Goal: Transaction & Acquisition: Subscribe to service/newsletter

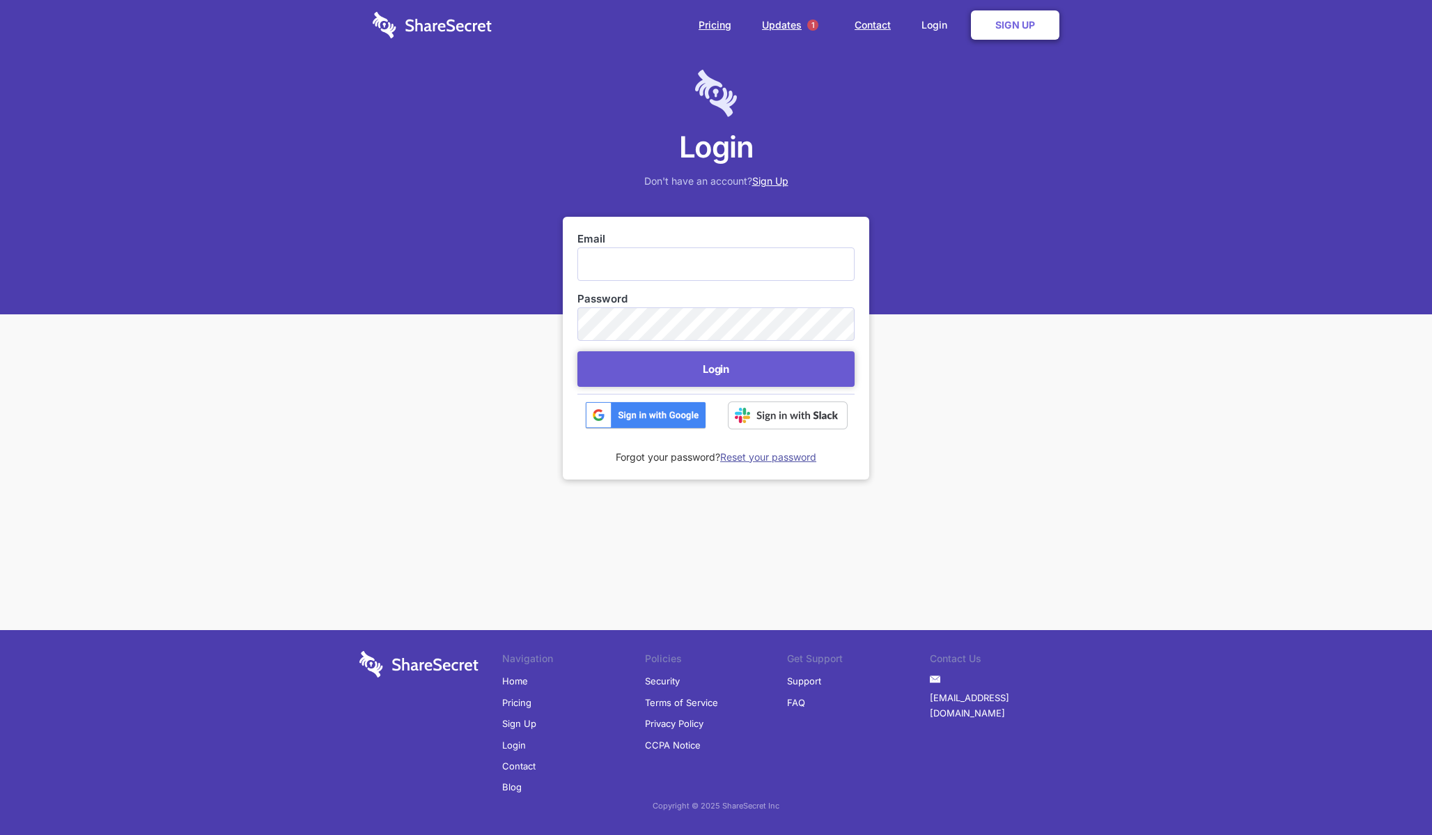
click at [1042, 270] on div "Login Don't have an account? Sign Up" at bounding box center [716, 157] width 1432 height 314
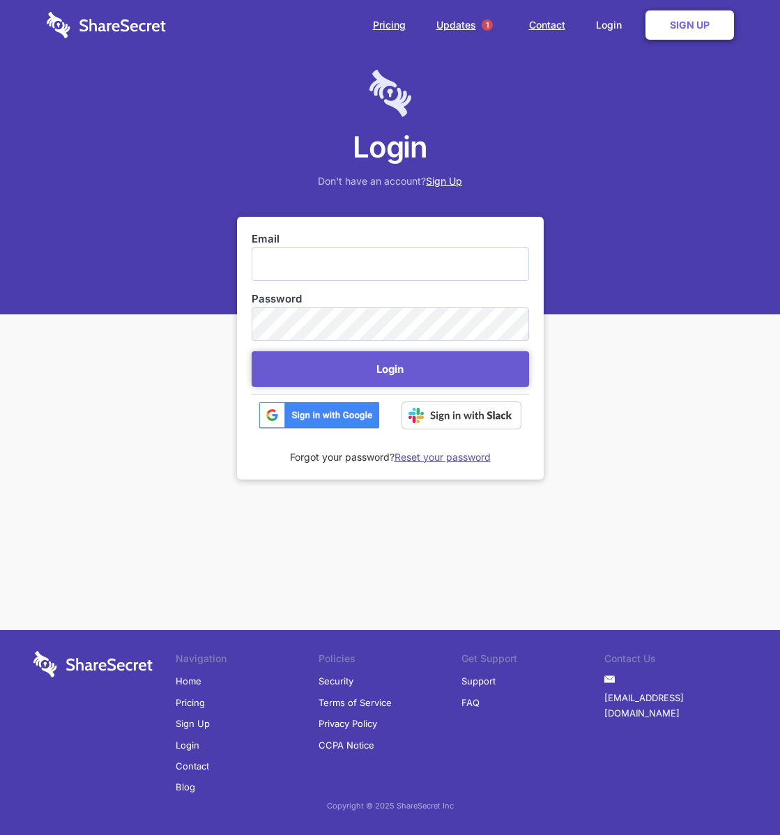
click at [670, 477] on div "Login Don't have an account? Sign Up Email Password Login Forgot your password?…" at bounding box center [390, 352] width 780 height 705
click at [598, 304] on div "Login Don't have an account? Sign Up" at bounding box center [390, 157] width 780 height 314
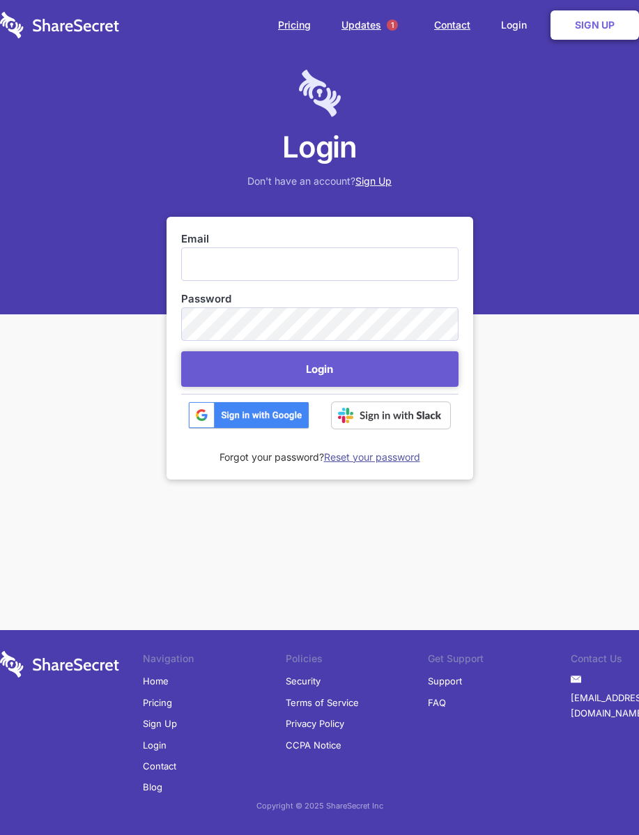
click at [217, 117] on div "Login Don't have an account? Sign Up" at bounding box center [319, 157] width 639 height 314
click at [281, 403] on img at bounding box center [248, 415] width 121 height 28
click at [219, 255] on input "Email" at bounding box center [319, 263] width 277 height 33
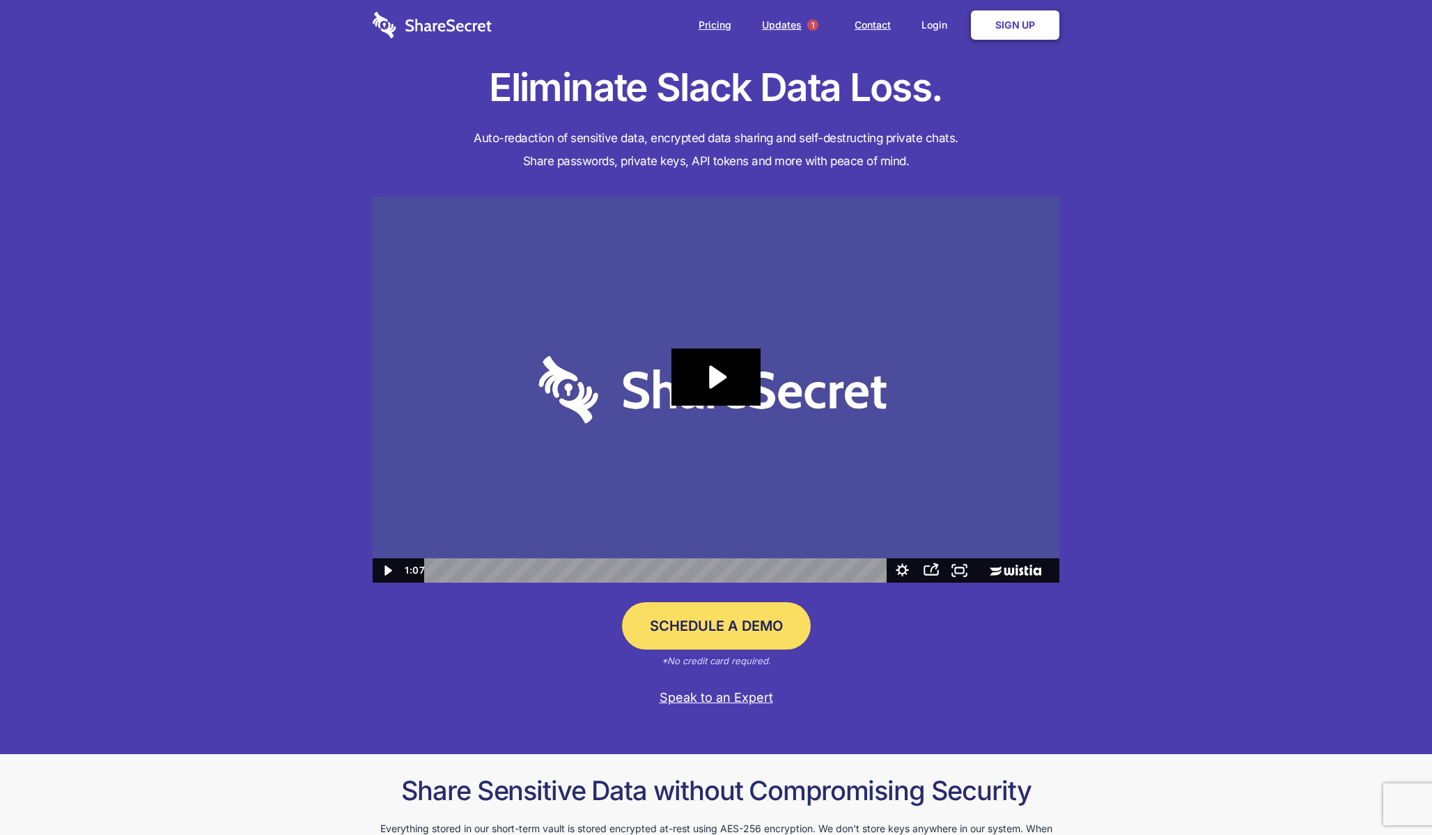
click at [1037, 29] on link "Sign Up" at bounding box center [1015, 24] width 88 height 29
click at [945, 29] on link "Login" at bounding box center [938, 24] width 61 height 43
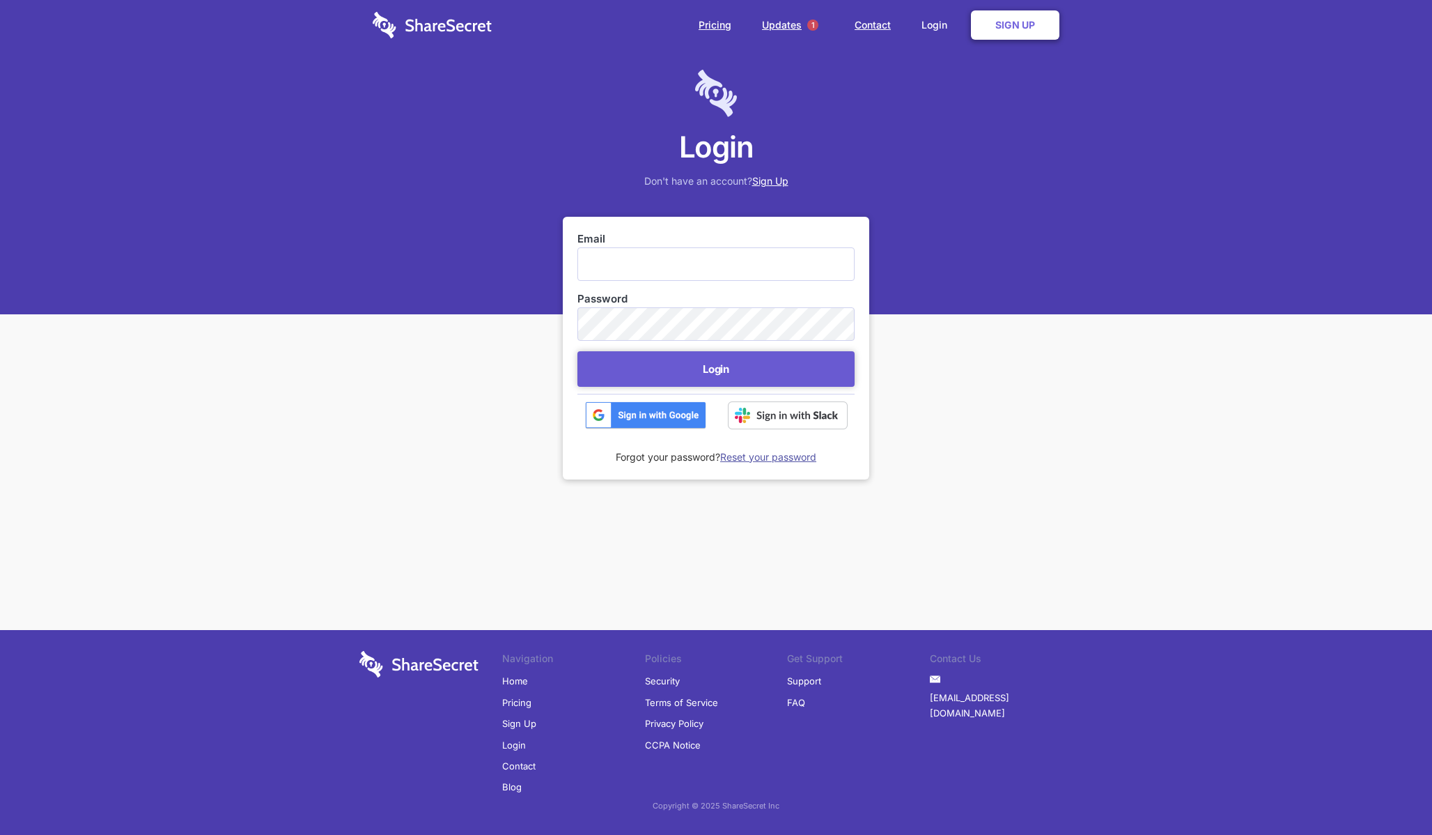
click at [777, 513] on div "Login Don't have an account? Sign Up Email Password Login Forgot your password?…" at bounding box center [716, 352] width 1432 height 705
click at [594, 268] on input "Email" at bounding box center [716, 263] width 277 height 33
click at [883, 205] on div "Login Don't have an account? Sign Up" at bounding box center [716, 157] width 1432 height 314
click at [756, 166] on div "Login Don't have an account? Sign Up" at bounding box center [716, 157] width 1432 height 314
click at [759, 169] on div "Login Don't have an account? Sign Up" at bounding box center [716, 157] width 1432 height 314
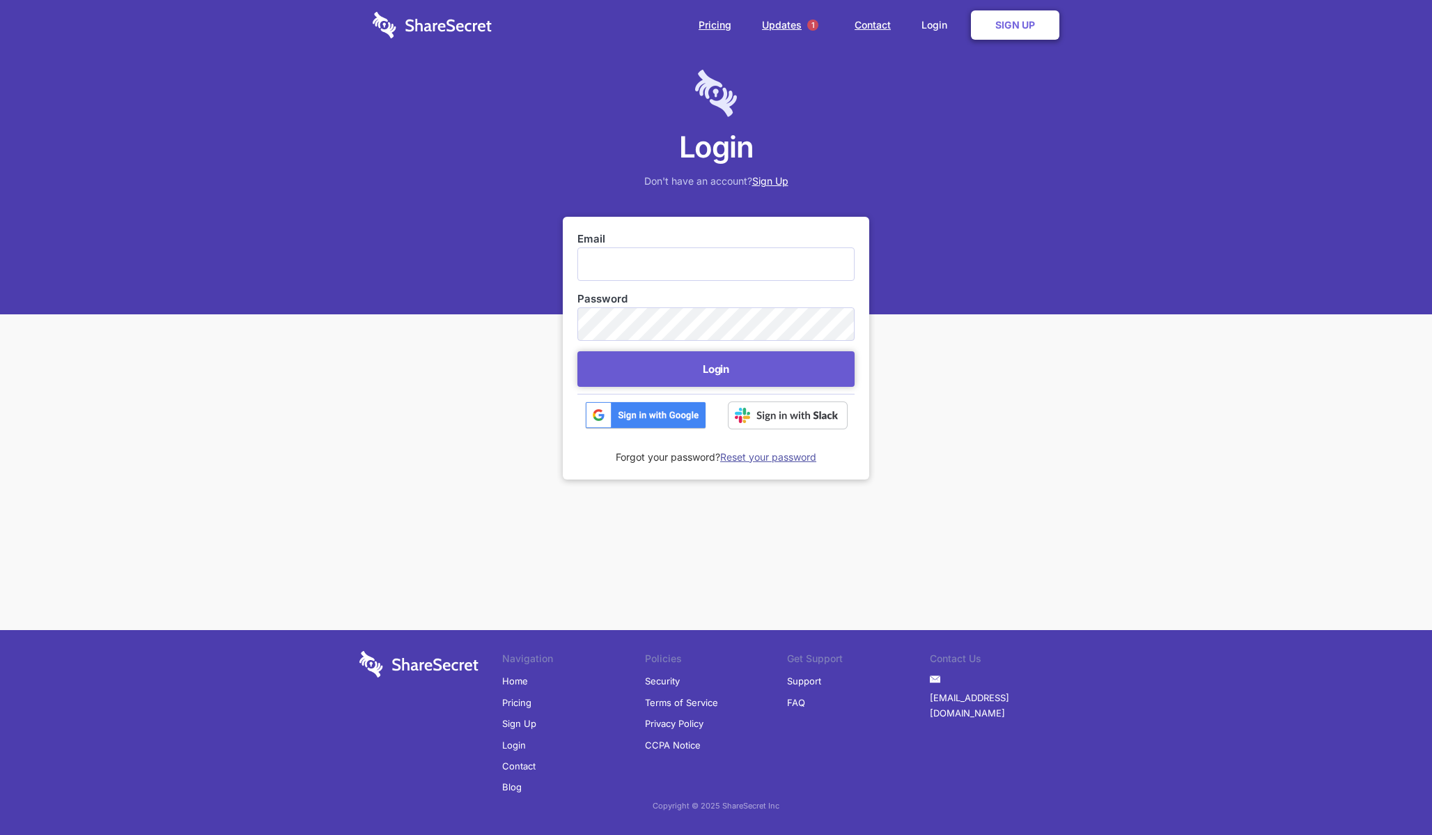
click at [763, 176] on link "Sign Up" at bounding box center [770, 181] width 36 height 12
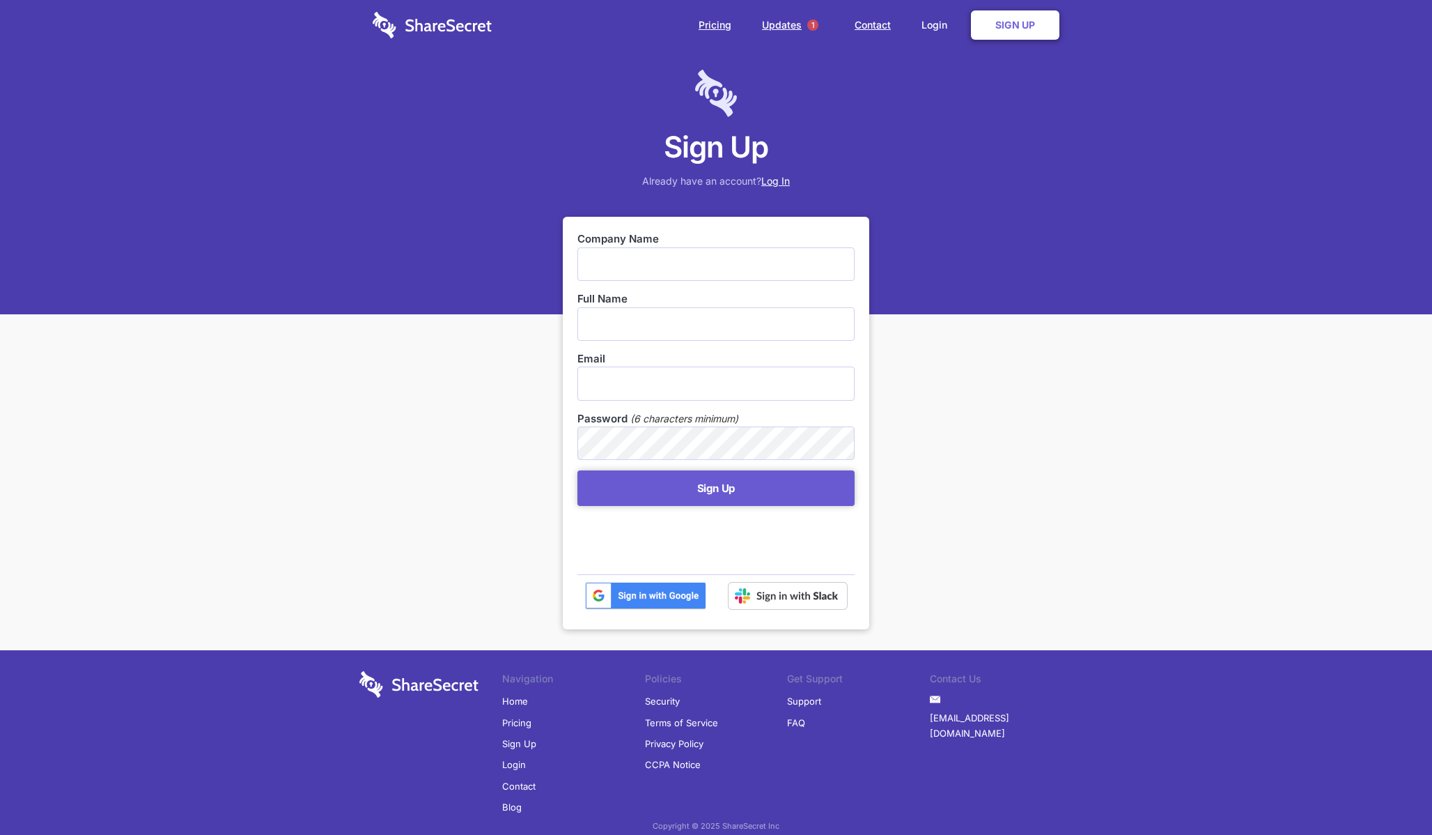
click at [702, 257] on input "text" at bounding box center [716, 263] width 277 height 33
type input "sharesecret"
type input "alex sharp"
type input "ajsharp"
type input "ajsharp@gmail.com"
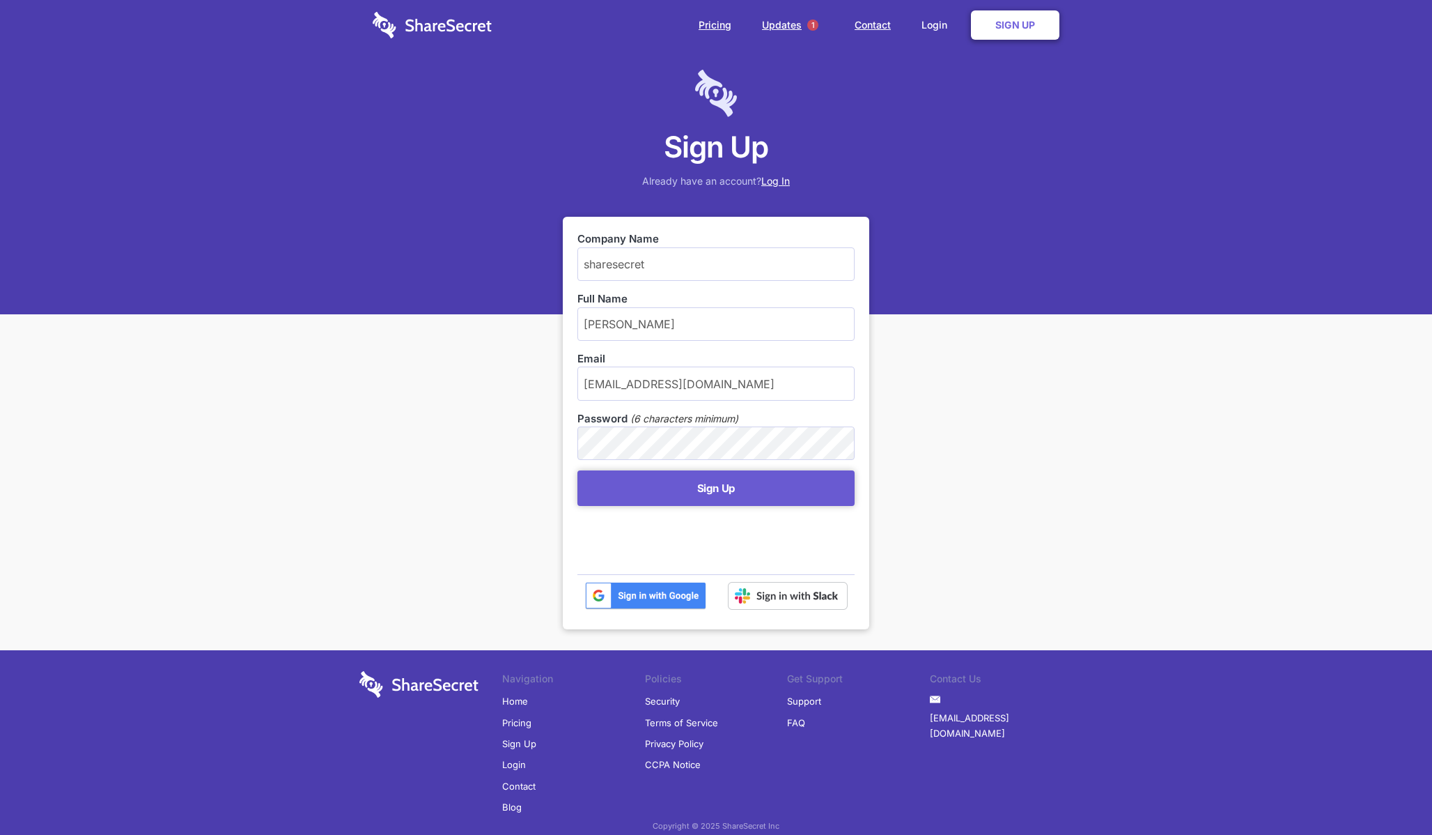
click at [513, 320] on div "Sign Up Already have an account? Log In Company Name sharesecret Full Name alex…" at bounding box center [716, 427] width 1432 height 855
click at [706, 490] on button "Sign Up" at bounding box center [716, 488] width 277 height 36
click at [658, 474] on button "Sign Up" at bounding box center [716, 488] width 277 height 36
